Goal: Transaction & Acquisition: Purchase product/service

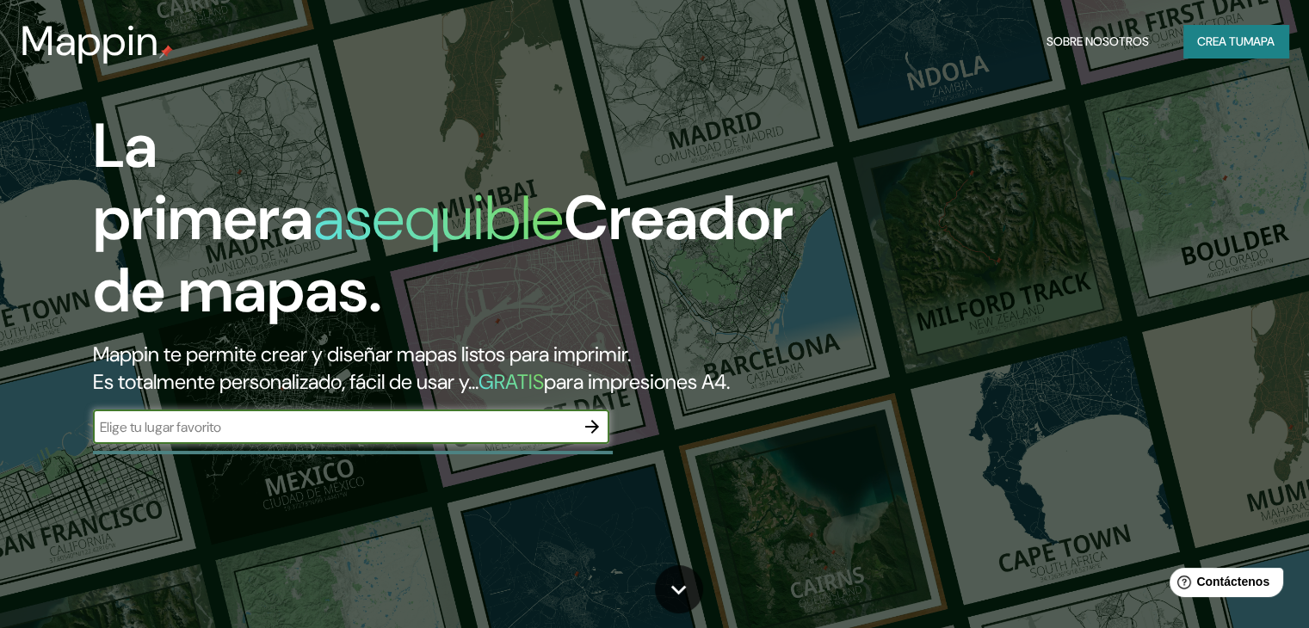
click at [589, 437] on icon "button" at bounding box center [592, 426] width 21 height 21
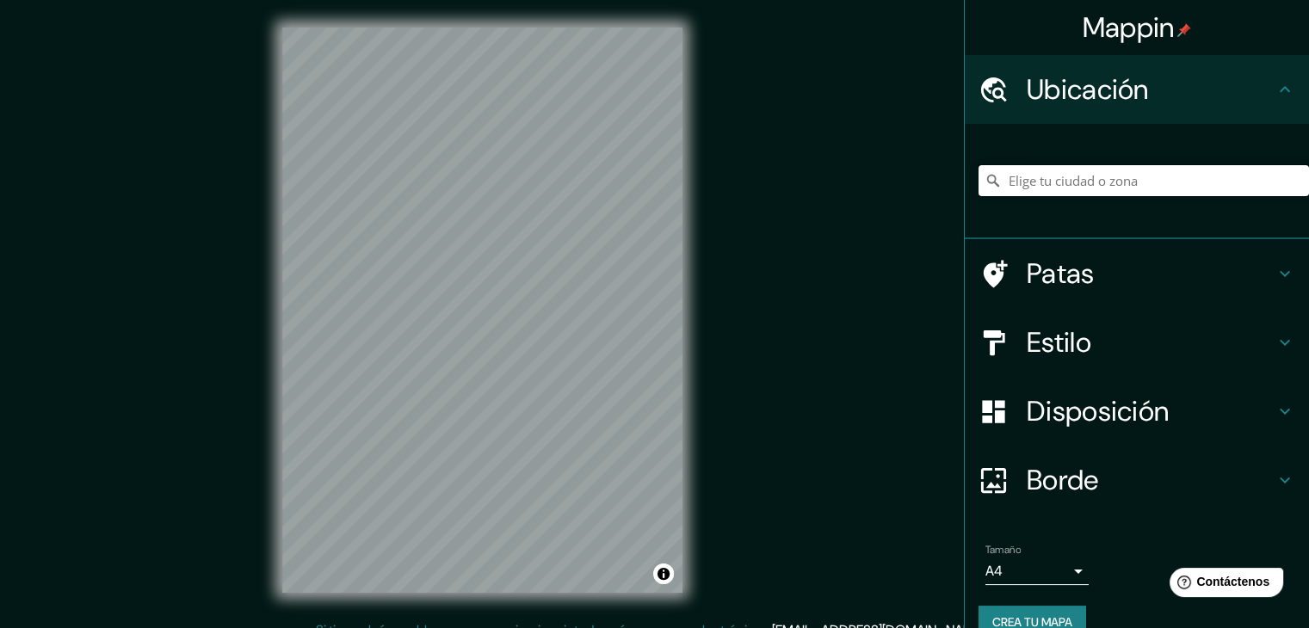
click at [1089, 184] on input "Elige tu ciudad o zona" at bounding box center [1143, 180] width 330 height 31
click at [1024, 183] on input "Elige tu ciudad o zona" at bounding box center [1143, 180] width 330 height 31
paste input "[URL][DOMAIN_NAME]"
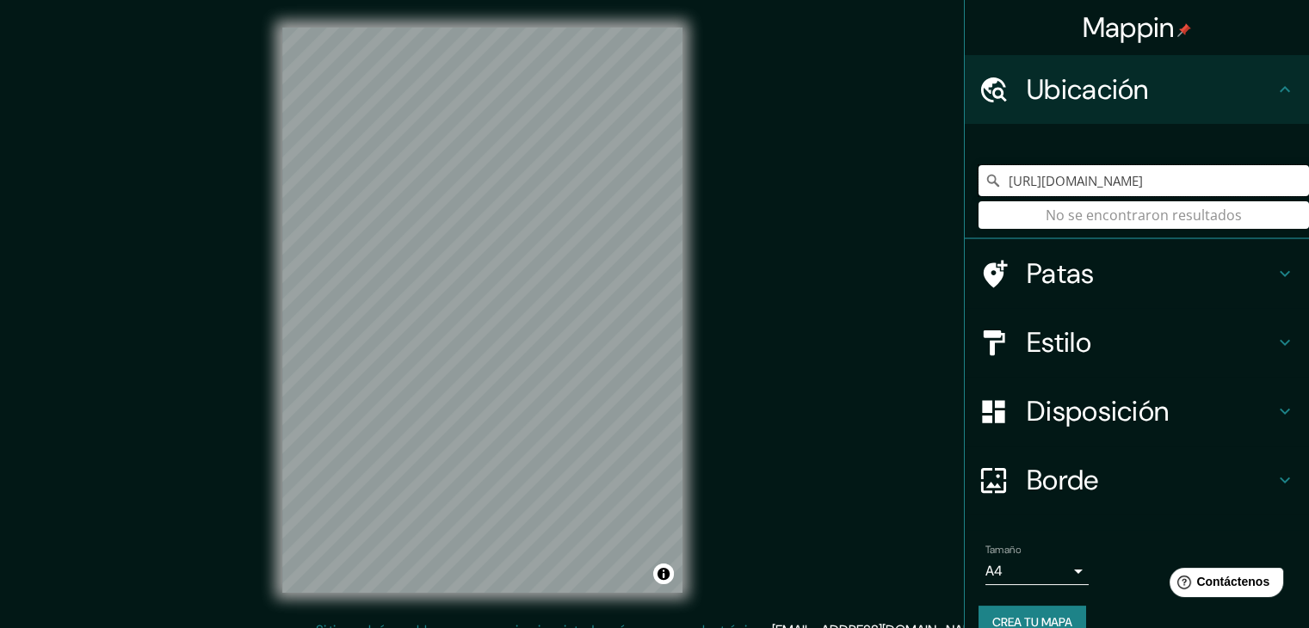
type input "[URL][DOMAIN_NAME]"
click at [1024, 183] on input "[URL][DOMAIN_NAME]" at bounding box center [1143, 180] width 330 height 31
drag, startPoint x: 1274, startPoint y: 181, endPoint x: 943, endPoint y: 197, distance: 331.7
click at [943, 197] on div "Mappin Ubicación [URL][DOMAIN_NAME] No se encontraron resultados Patas Estilo D…" at bounding box center [654, 324] width 1309 height 648
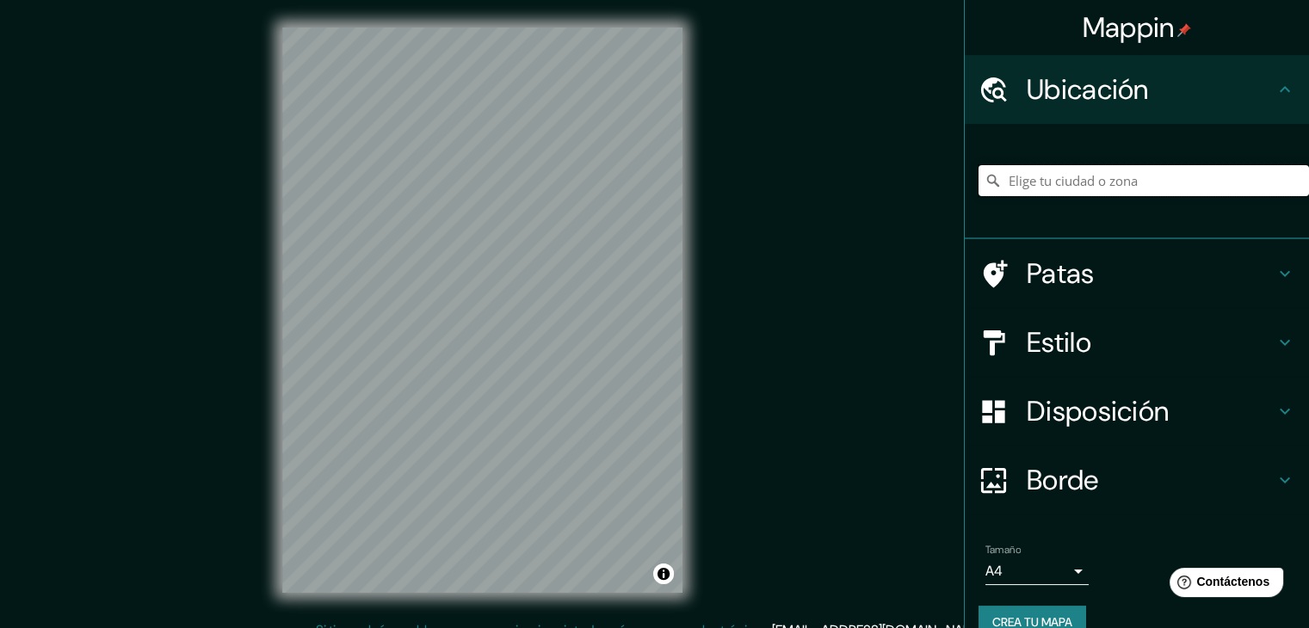
click at [1043, 176] on input "Elige tu ciudad o zona" at bounding box center [1143, 180] width 330 height 31
paste input "112 [PERSON_NAME], P. [PERSON_NAME], [GEOGRAPHIC_DATA], [GEOGRAPHIC_DATA]"
type input "[GEOGRAPHIC_DATA][PERSON_NAME][PERSON_NAME], [GEOGRAPHIC_DATA], [GEOGRAPHIC_DAT…"
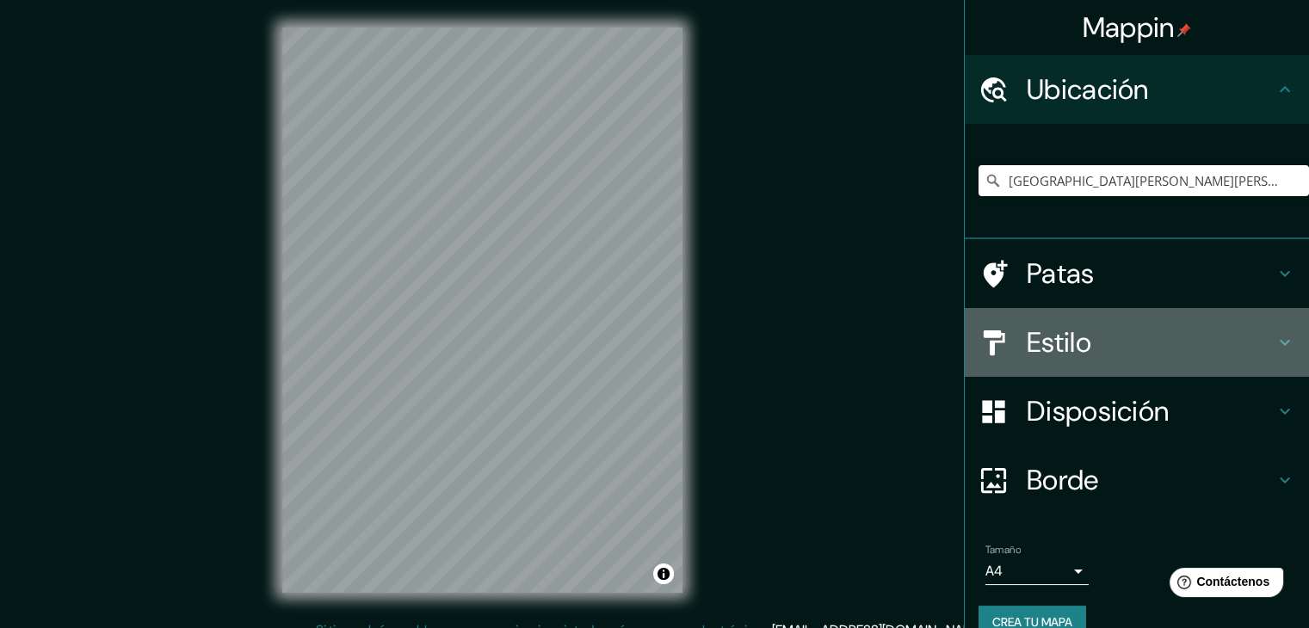
click at [1067, 324] on font "Estilo" at bounding box center [1058, 342] width 65 height 36
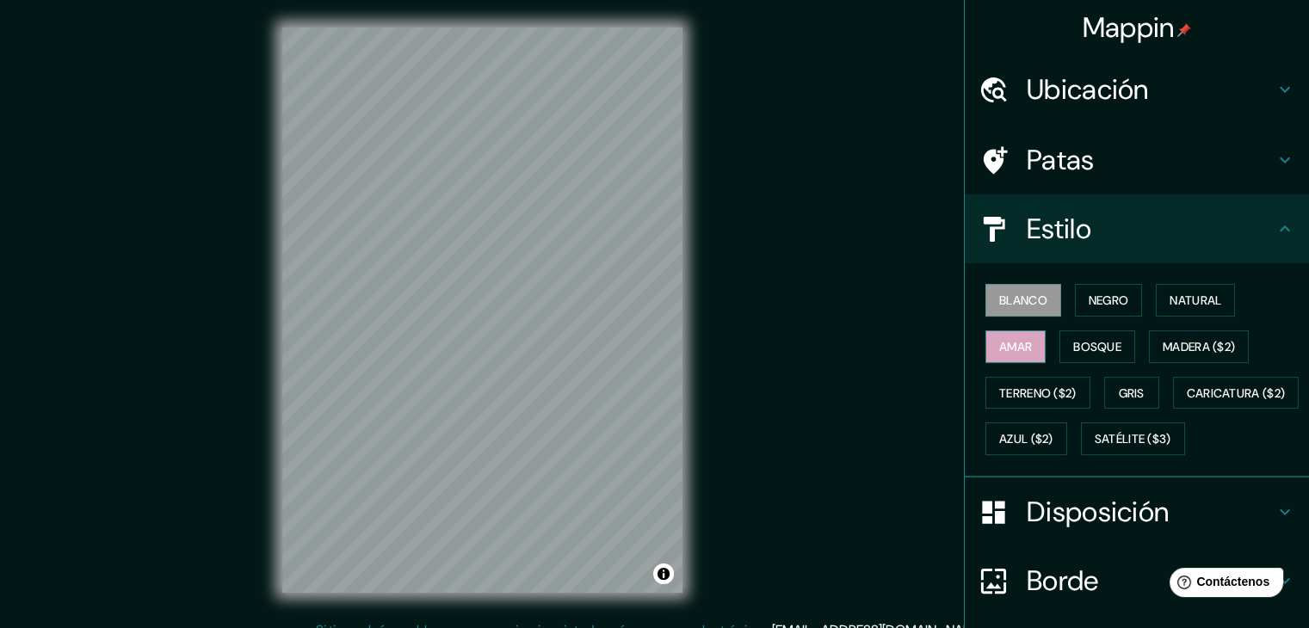
click at [1026, 342] on button "Amar" at bounding box center [1015, 346] width 60 height 33
click at [1019, 382] on font "Terreno ($2)" at bounding box center [1037, 393] width 77 height 22
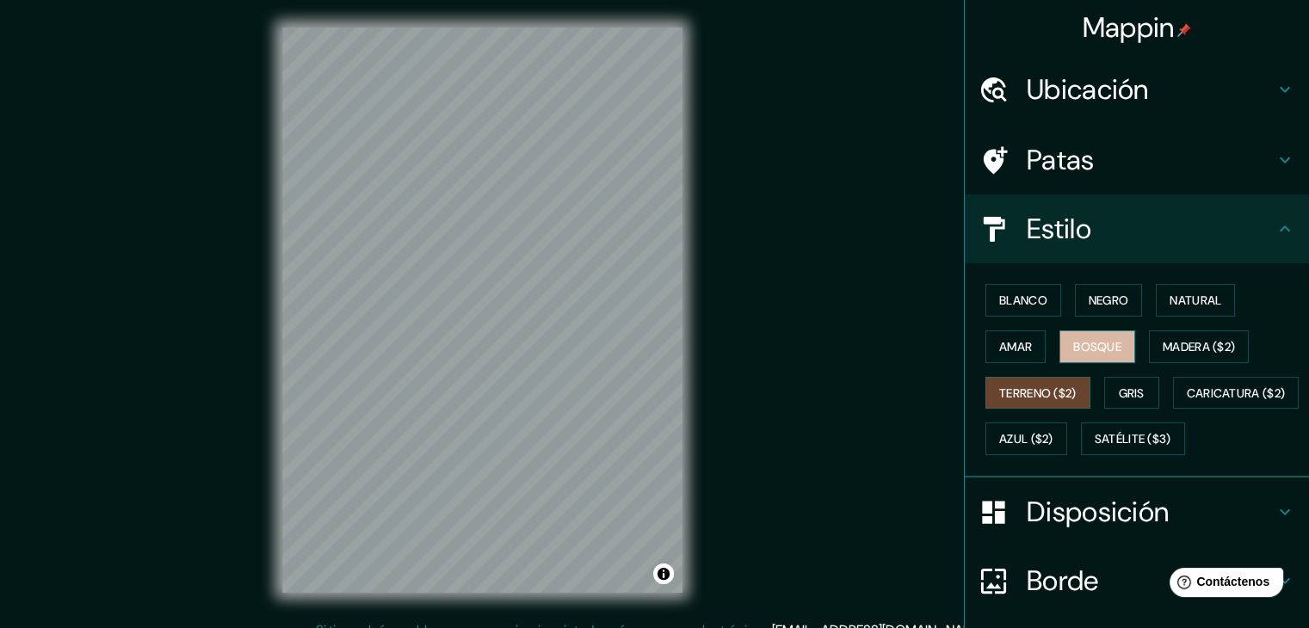
click at [1073, 346] on font "Bosque" at bounding box center [1097, 346] width 48 height 15
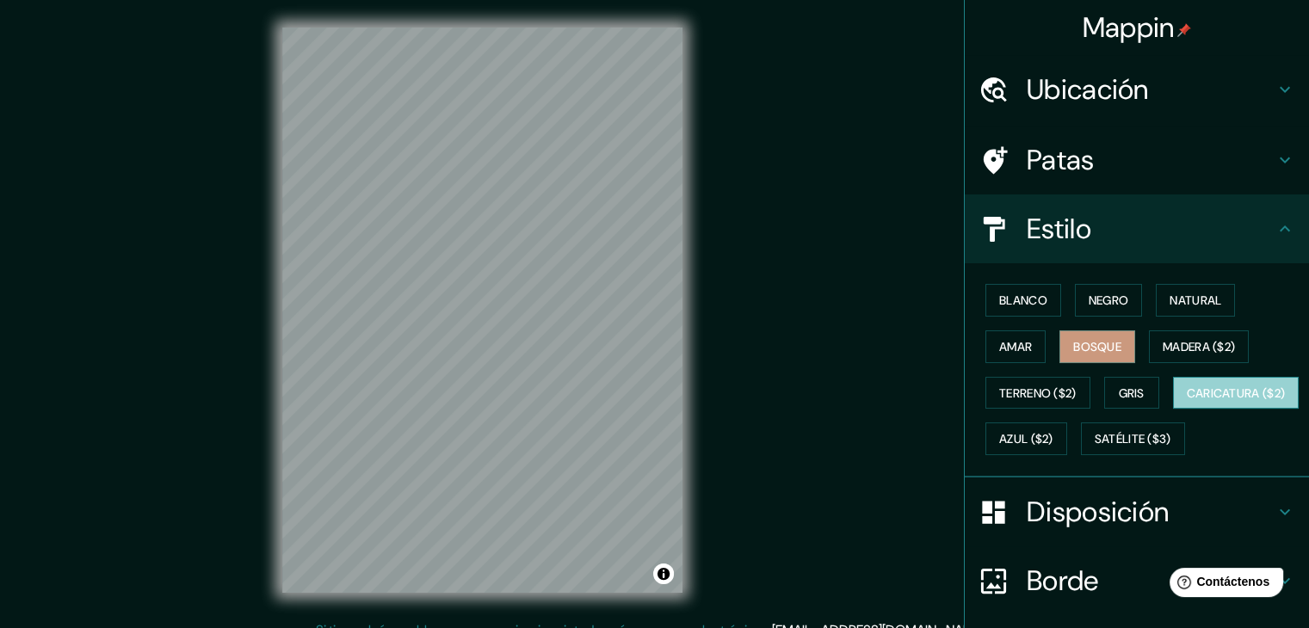
click at [1187, 401] on font "Caricatura ($2)" at bounding box center [1236, 392] width 99 height 15
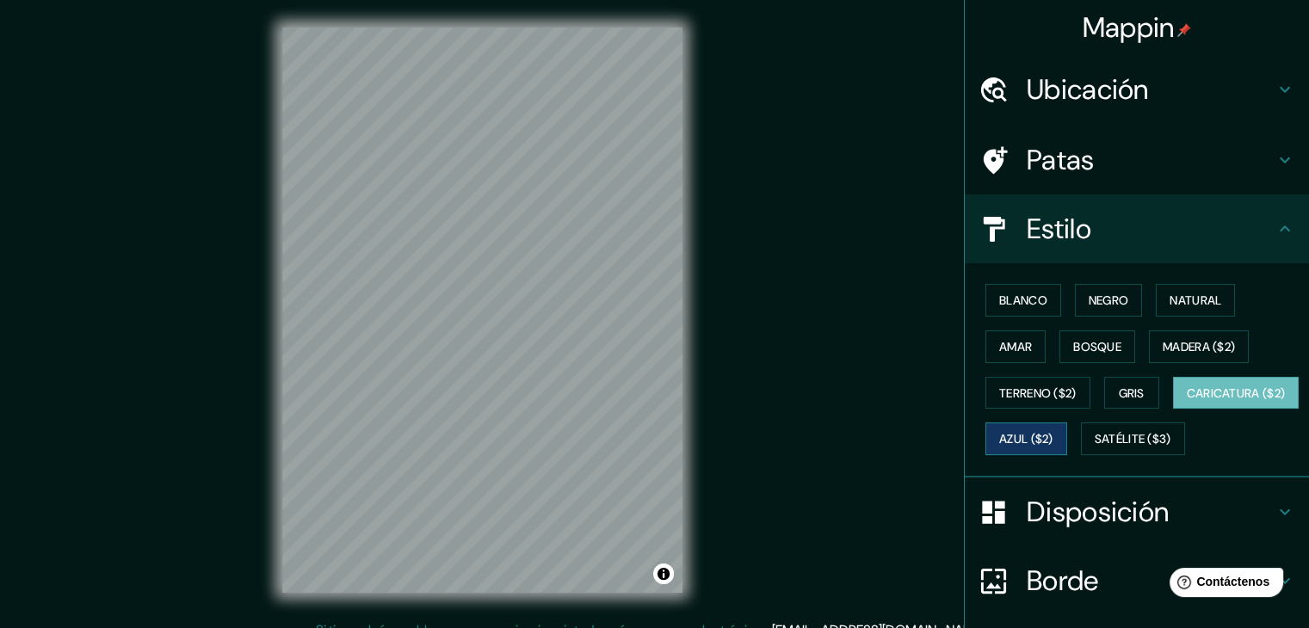
click at [1053, 437] on font "Azul ($2)" at bounding box center [1026, 439] width 54 height 15
click at [1200, 352] on font "Madera ($2)" at bounding box center [1198, 346] width 72 height 15
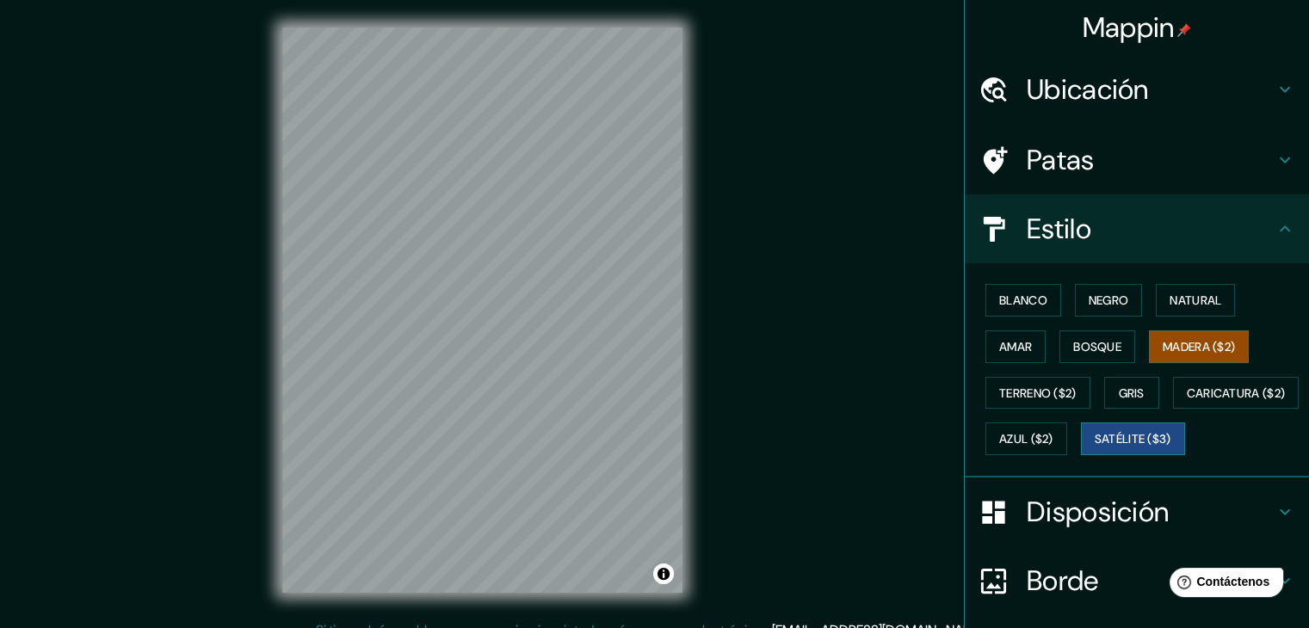
click at [1094, 447] on font "Satélite ($3)" at bounding box center [1132, 439] width 77 height 15
click at [1014, 382] on font "Terreno ($2)" at bounding box center [1037, 393] width 77 height 22
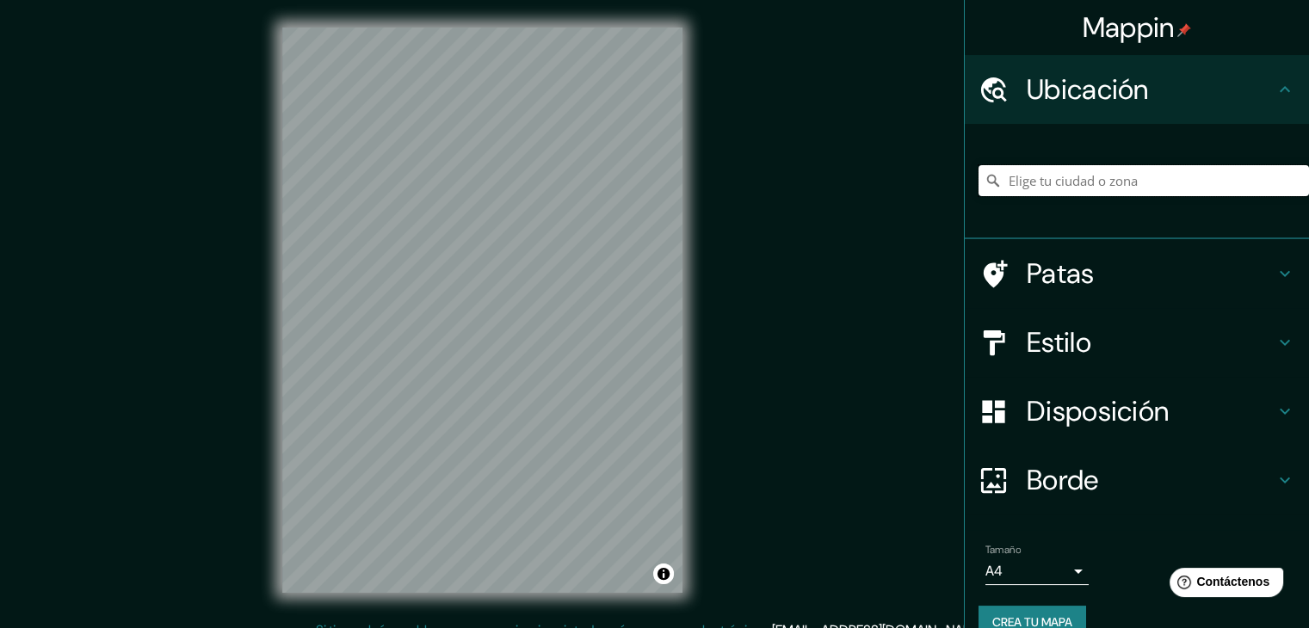
click at [1057, 173] on input "Elige tu ciudad o zona" at bounding box center [1143, 180] width 330 height 31
paste input "112 [PERSON_NAME], P. [PERSON_NAME], [GEOGRAPHIC_DATA], [GEOGRAPHIC_DATA]"
type input "[GEOGRAPHIC_DATA][PERSON_NAME][PERSON_NAME], [GEOGRAPHIC_DATA], [GEOGRAPHIC_DAT…"
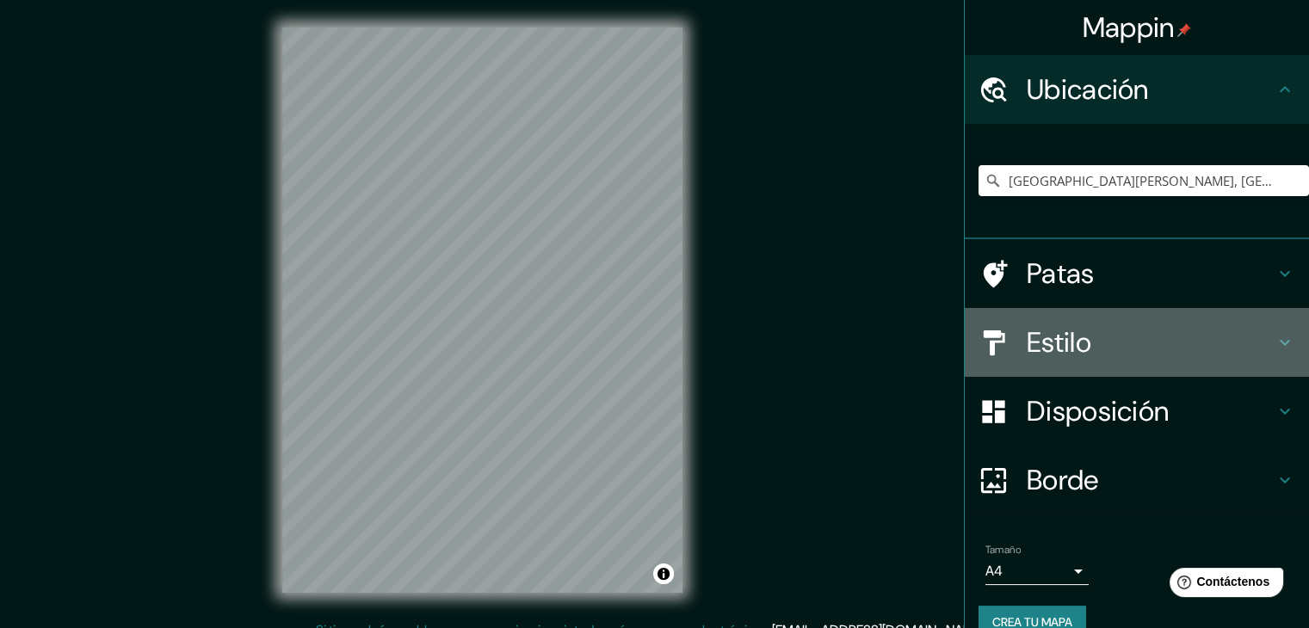
click at [1112, 329] on h4 "Estilo" at bounding box center [1150, 342] width 248 height 34
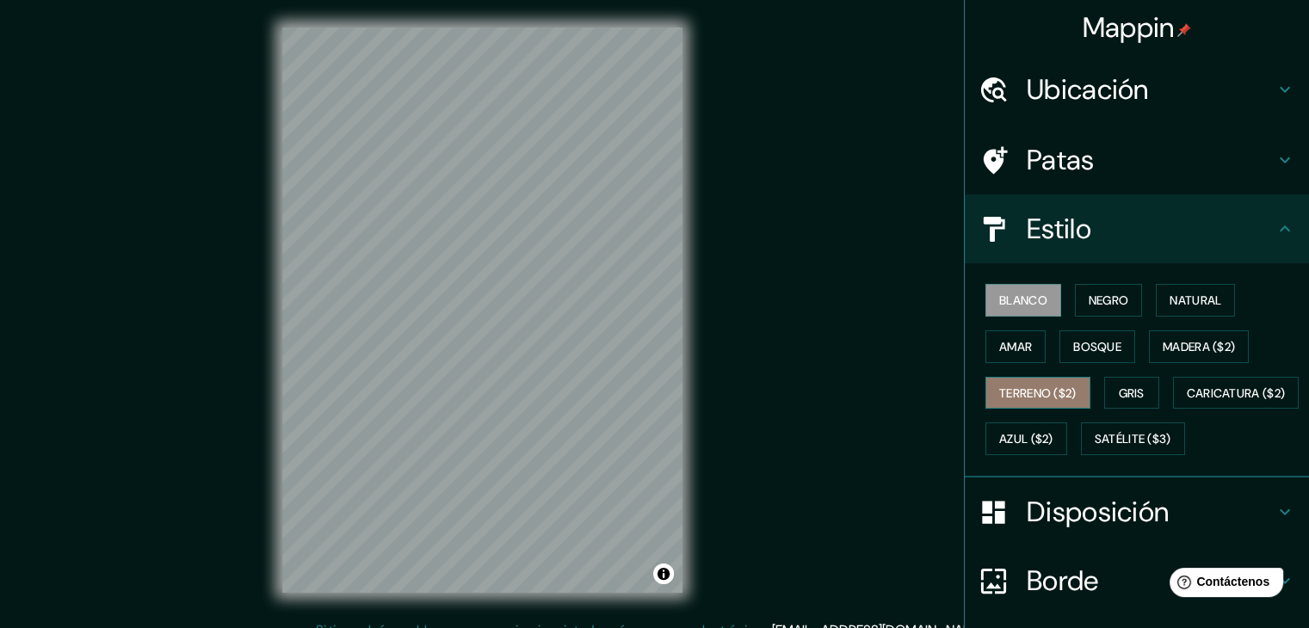
click at [1029, 385] on font "Terreno ($2)" at bounding box center [1037, 392] width 77 height 15
click at [665, 574] on button "Activar o desactivar atribución" at bounding box center [663, 574] width 21 height 21
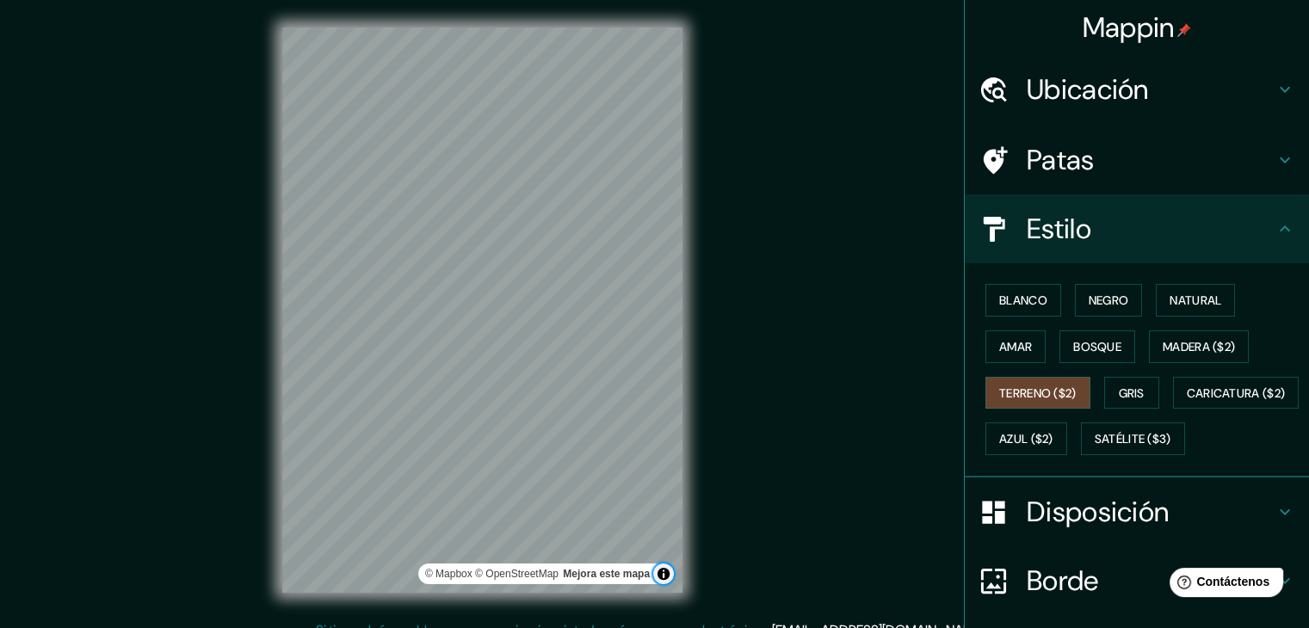
click at [665, 574] on button "Activar o desactivar atribución" at bounding box center [663, 574] width 21 height 21
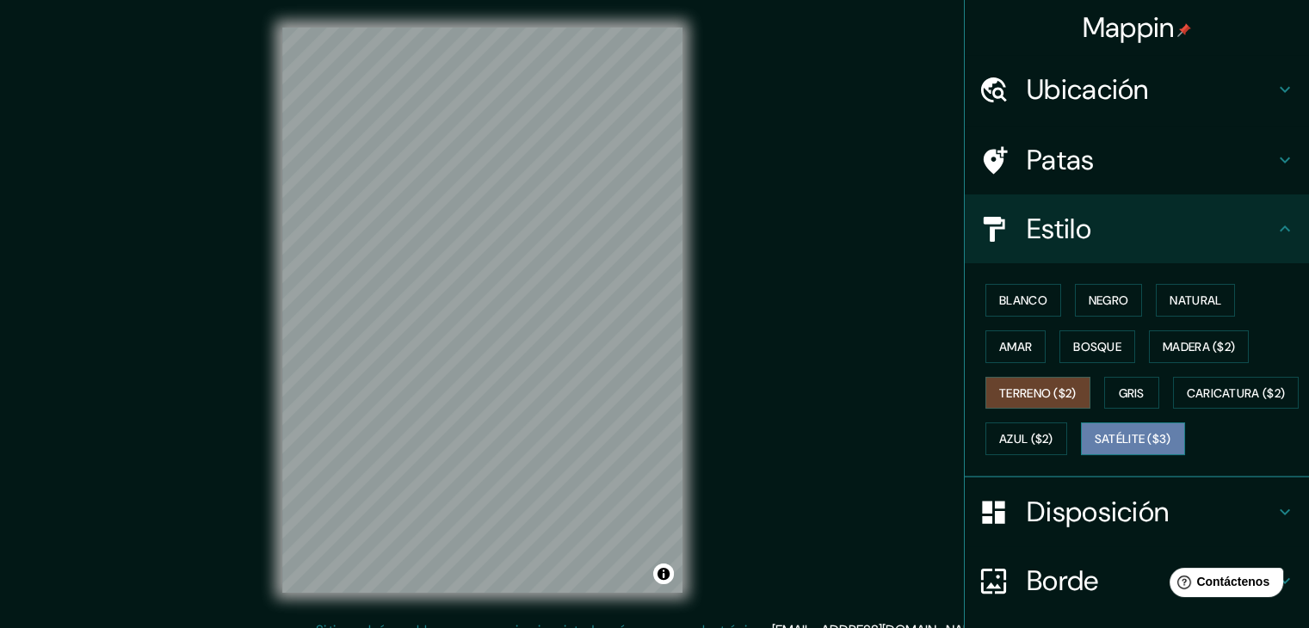
click at [1094, 447] on font "Satélite ($3)" at bounding box center [1132, 439] width 77 height 15
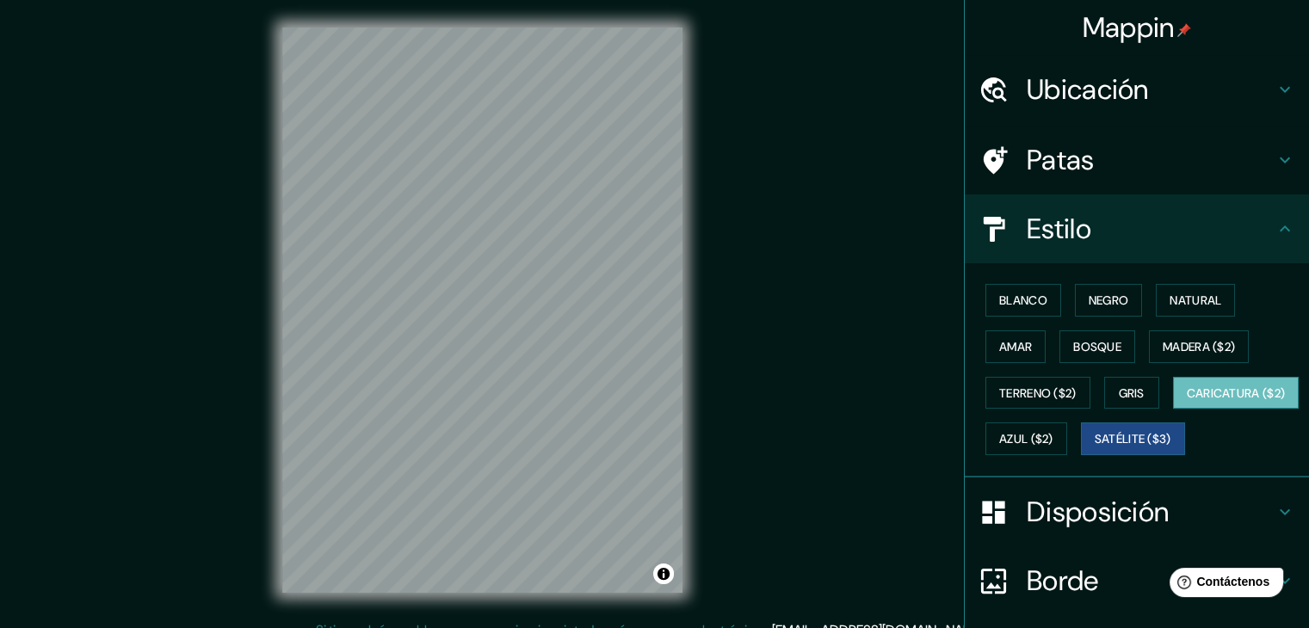
click at [1187, 401] on font "Caricatura ($2)" at bounding box center [1236, 392] width 99 height 15
click at [1182, 299] on font "Natural" at bounding box center [1195, 300] width 52 height 15
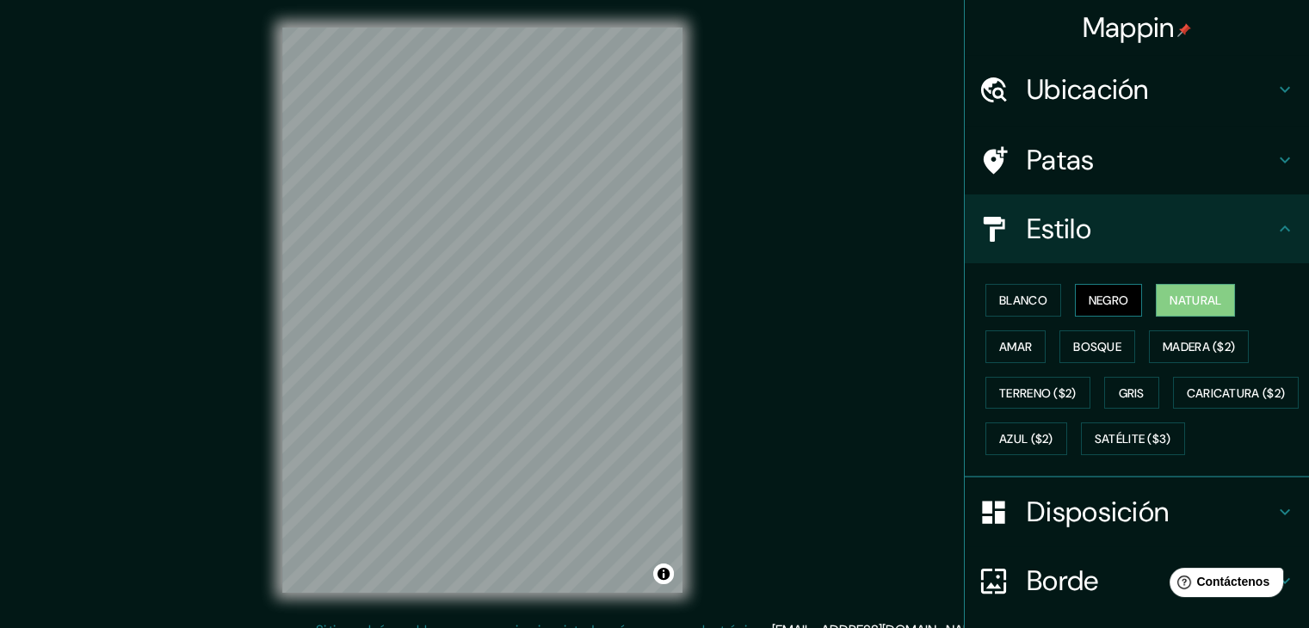
click at [1119, 297] on button "Negro" at bounding box center [1109, 300] width 68 height 33
click at [1016, 296] on font "Blanco" at bounding box center [1023, 300] width 48 height 15
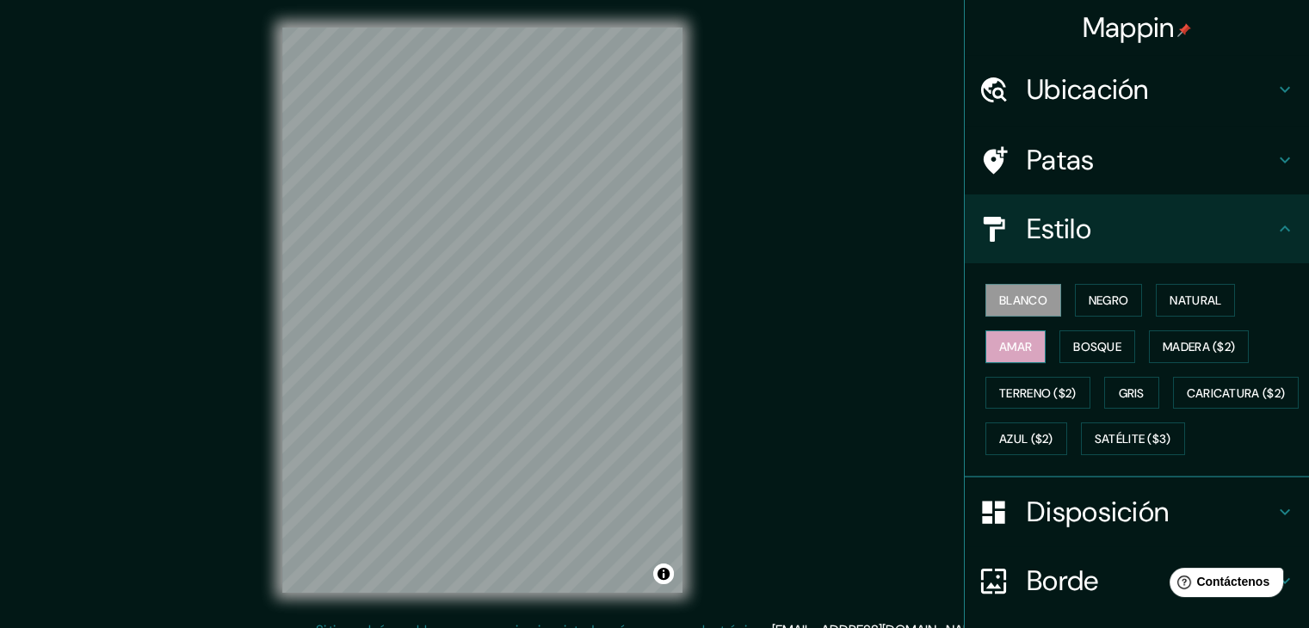
click at [1010, 342] on font "Amar" at bounding box center [1015, 346] width 33 height 15
click at [1125, 353] on div "Blanco Negro Natural Amar Bosque Madera ($2) Terreno ($2) Gris Caricatura ($2) …" at bounding box center [1143, 369] width 330 height 185
click at [1088, 346] on font "Bosque" at bounding box center [1097, 346] width 48 height 15
